Goal: Find specific page/section: Find specific page/section

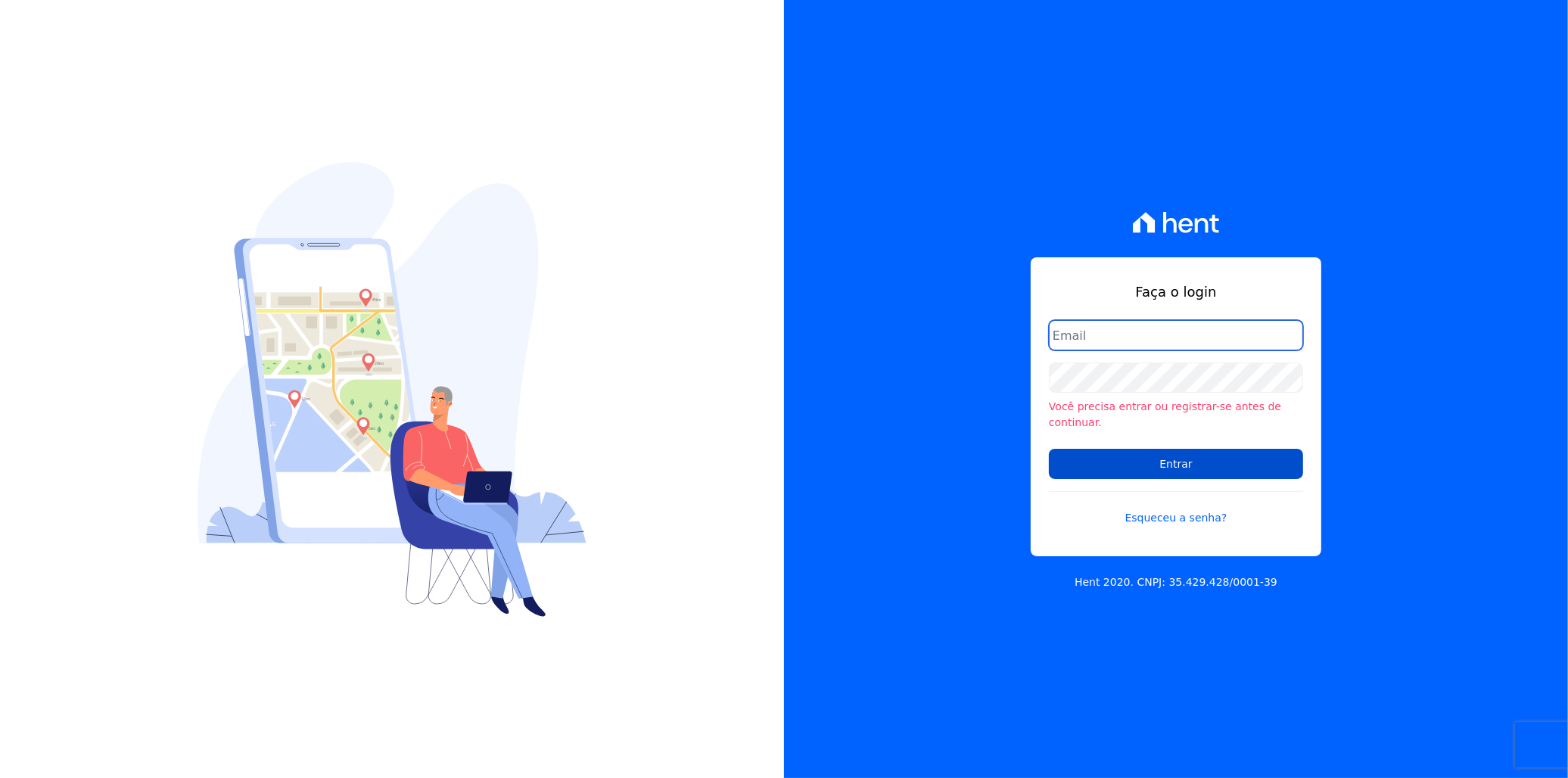
type input "italo.fernandes@e-arke.com"
click at [1137, 459] on input "Entrar" at bounding box center [1176, 464] width 254 height 30
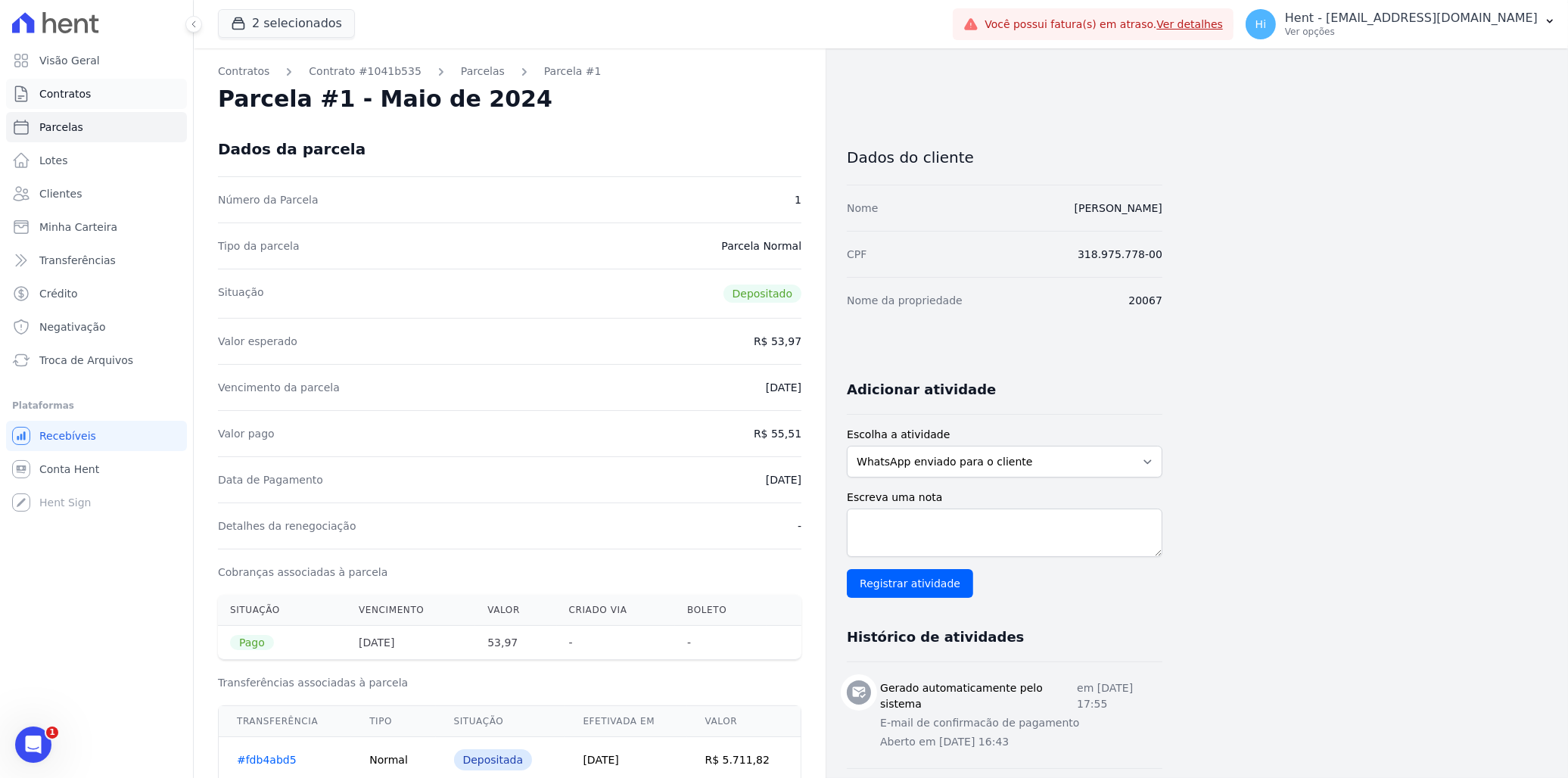
click at [70, 95] on span "Contratos" at bounding box center [65, 94] width 52 height 15
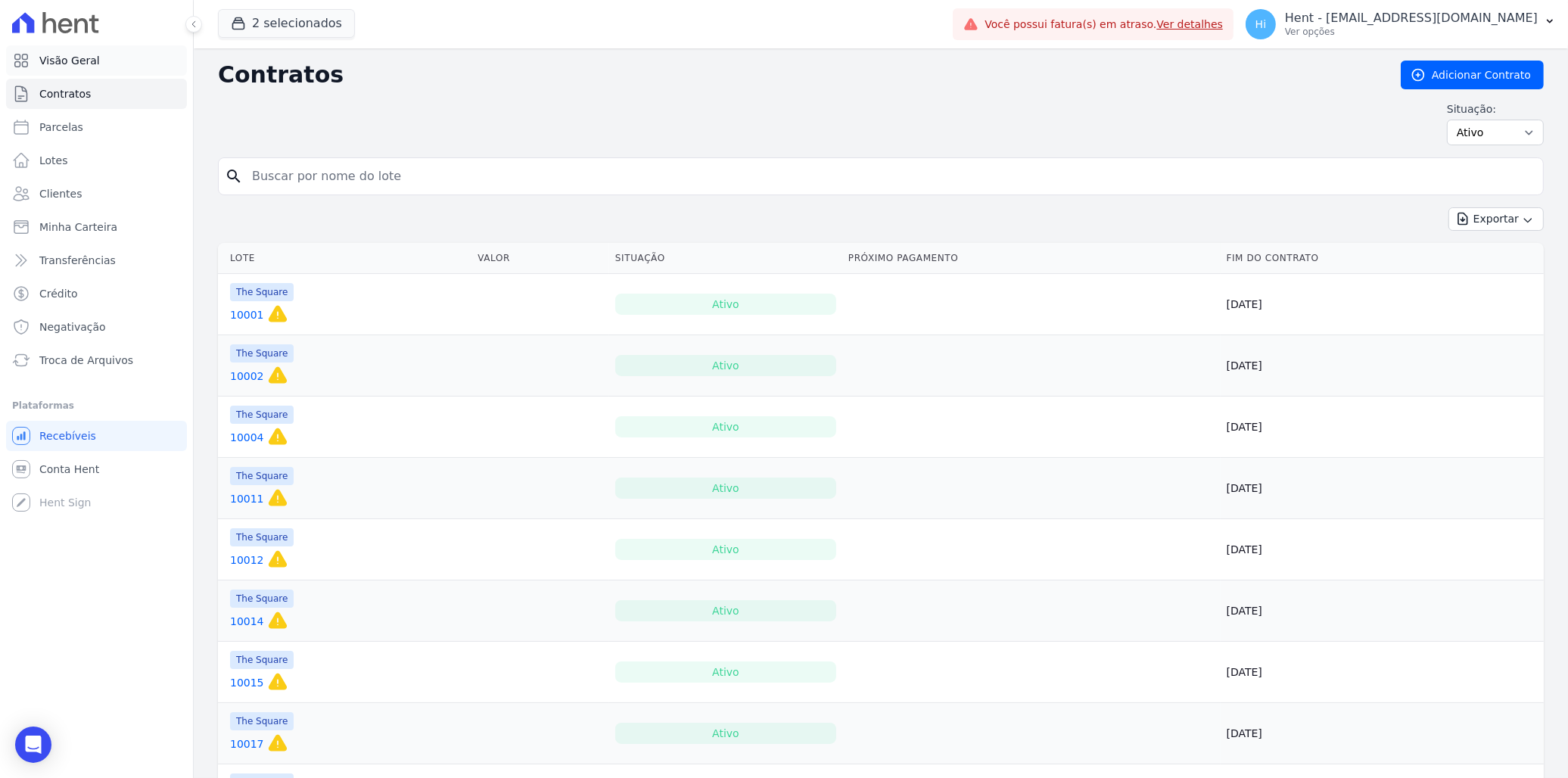
click at [70, 51] on link "Visão Geral" at bounding box center [96, 60] width 181 height 30
